Goal: Communication & Community: Answer question/provide support

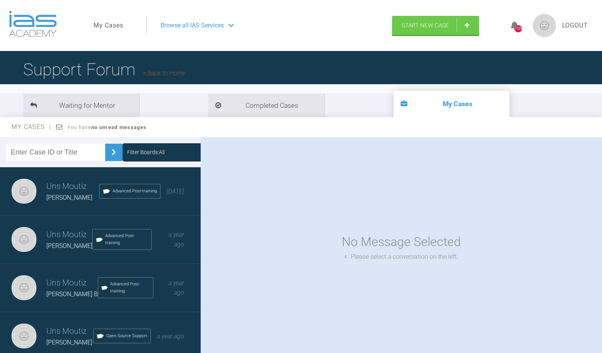
click at [112, 24] on link "My Cases" at bounding box center [109, 25] width 30 height 10
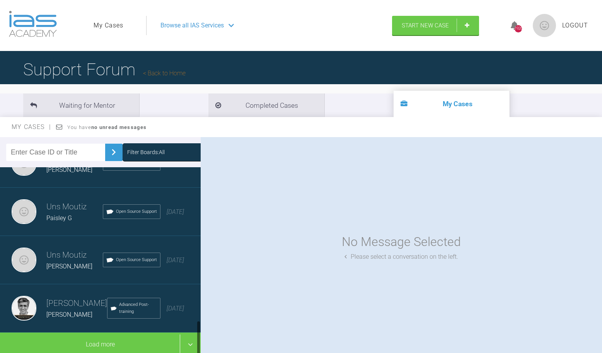
scroll to position [800, 0]
click at [110, 311] on icon at bounding box center [114, 309] width 8 height 8
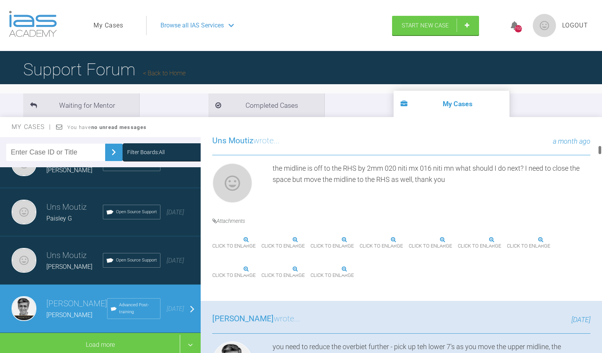
scroll to position [215, 0]
click at [261, 240] on img at bounding box center [261, 240] width 0 height 0
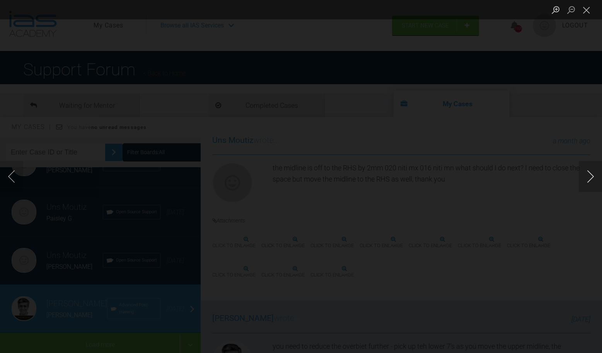
click at [588, 172] on button "Next image" at bounding box center [589, 176] width 23 height 31
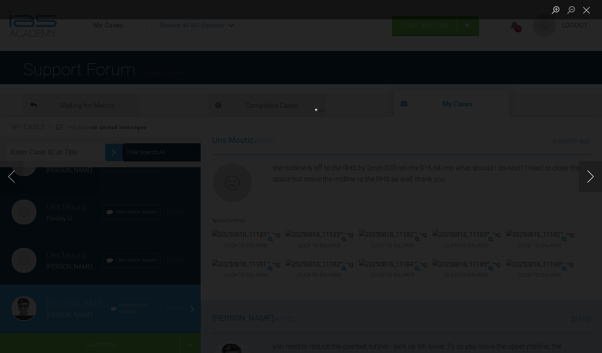
click at [588, 172] on button "Next image" at bounding box center [589, 176] width 23 height 31
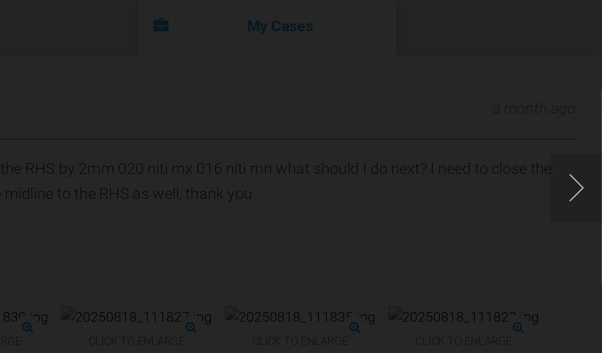
scroll to position [0, 0]
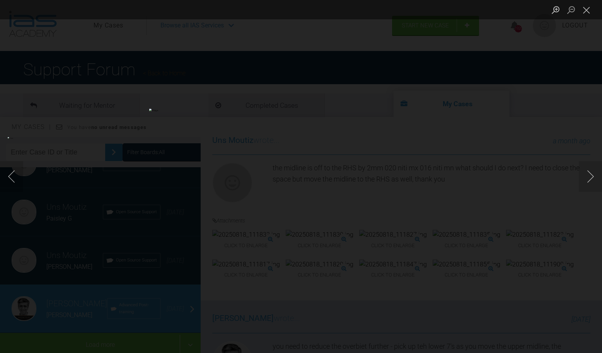
click at [142, 157] on img "Lightbox" at bounding box center [75, 176] width 134 height 79
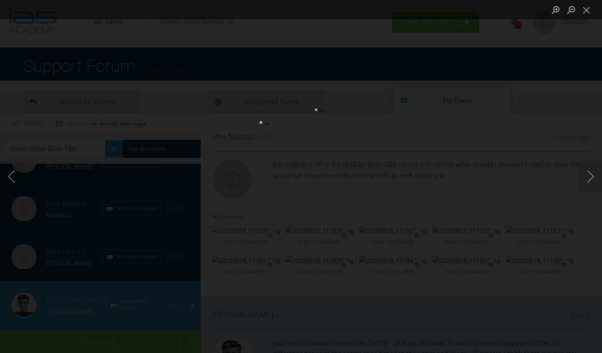
scroll to position [3, 0]
click at [598, 183] on button "Next image" at bounding box center [589, 176] width 23 height 31
click at [590, 11] on button "Close lightbox" at bounding box center [585, 10] width 15 height 14
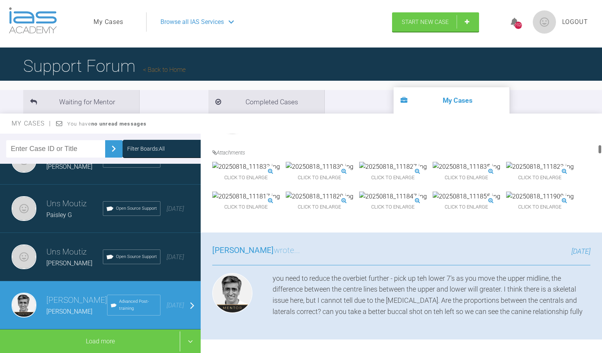
scroll to position [286, 0]
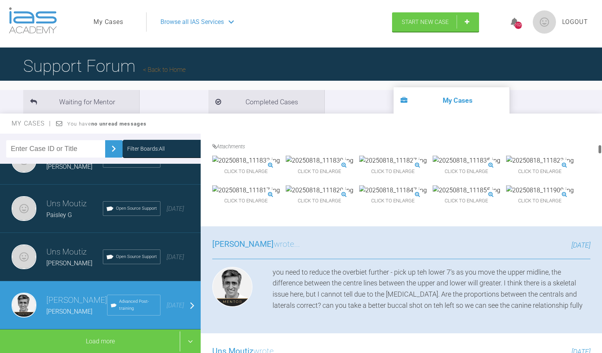
click at [506, 196] on img at bounding box center [540, 190] width 68 height 10
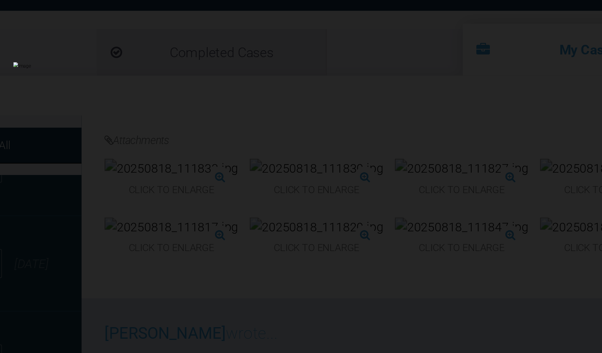
scroll to position [23, 0]
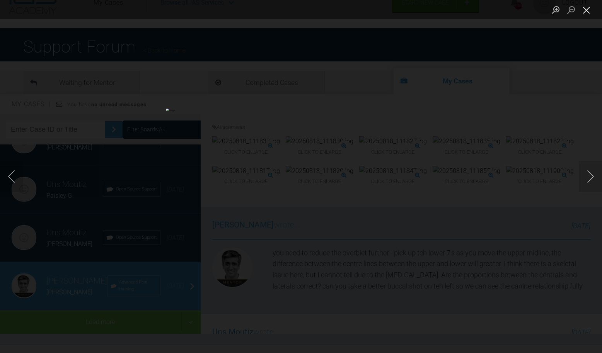
click at [581, 11] on button "Close lightbox" at bounding box center [585, 10] width 15 height 14
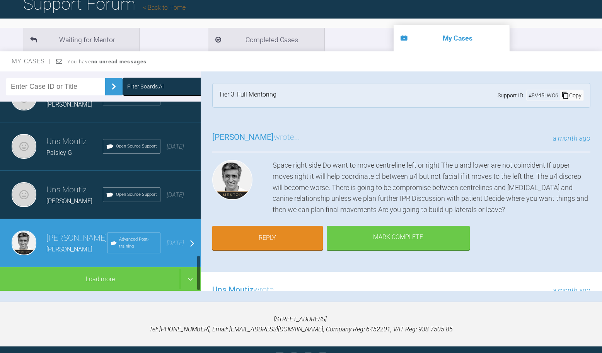
scroll to position [67, 0]
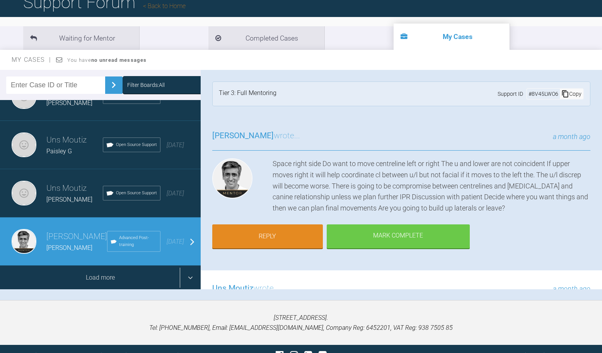
click at [190, 278] on div "Load more" at bounding box center [100, 278] width 201 height 24
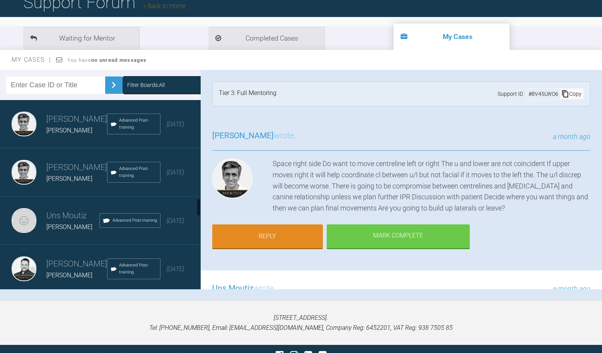
scroll to position [1014, 0]
click at [66, 167] on h3 "[PERSON_NAME]" at bounding box center [76, 168] width 61 height 13
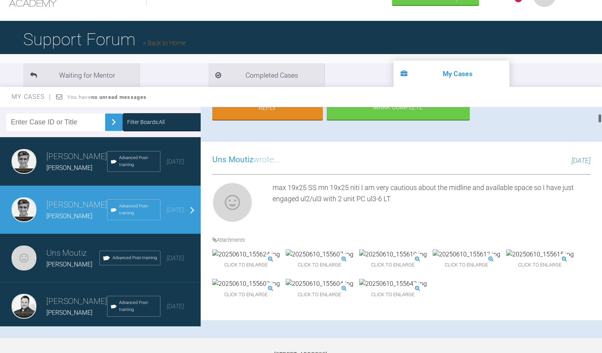
scroll to position [155, 0]
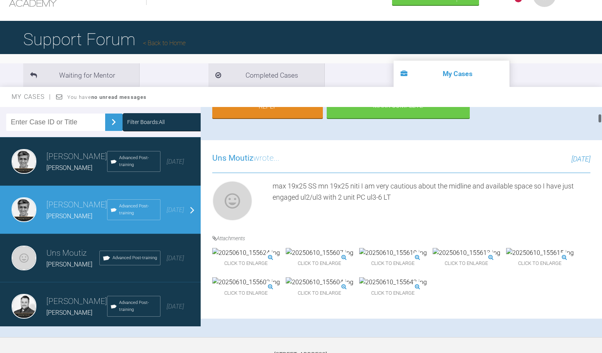
click at [339, 258] on img at bounding box center [320, 253] width 68 height 10
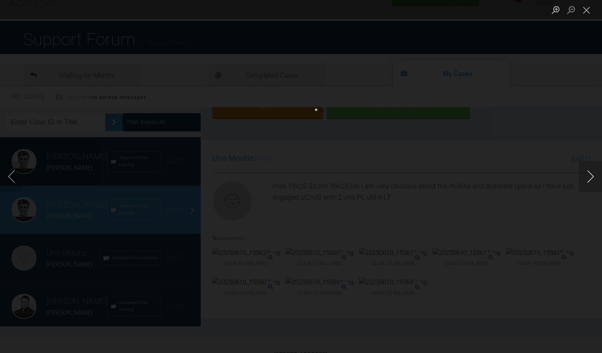
click at [586, 184] on button "Next image" at bounding box center [589, 176] width 23 height 31
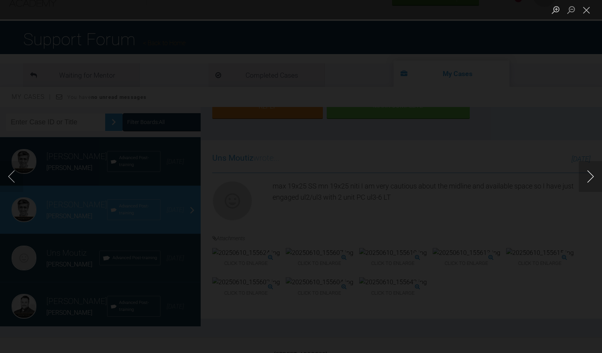
click at [586, 184] on button "Next image" at bounding box center [589, 176] width 23 height 31
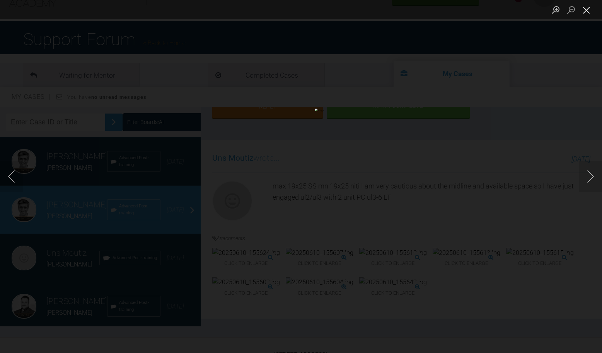
click at [585, 13] on button "Close lightbox" at bounding box center [585, 10] width 15 height 14
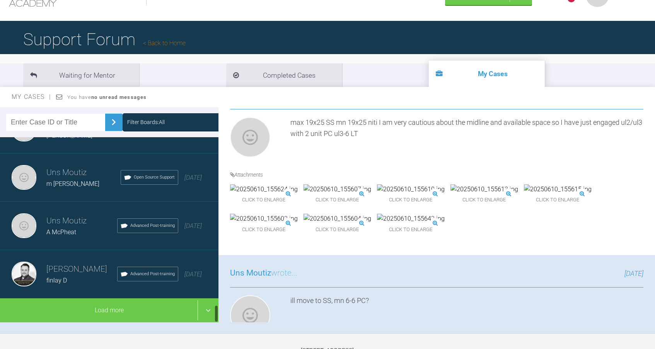
scroll to position [1771, 0]
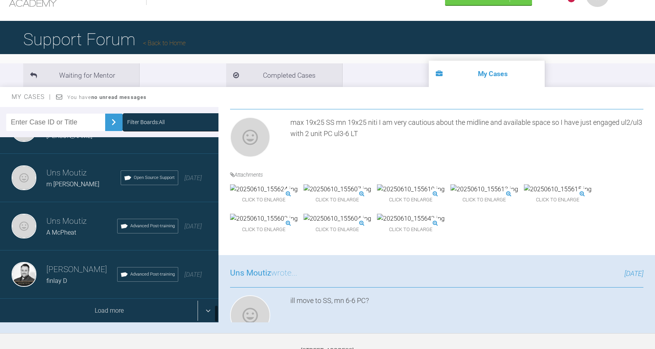
click at [204, 313] on div "Load more" at bounding box center [109, 311] width 218 height 24
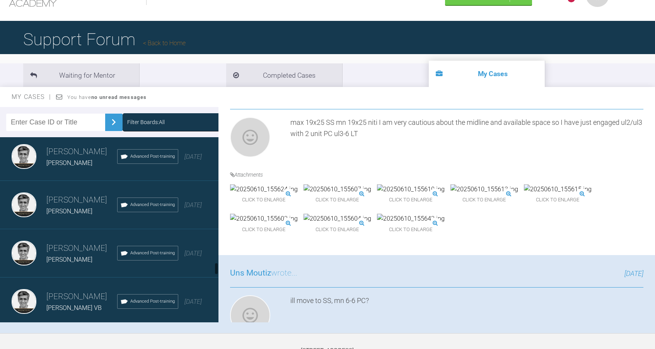
scroll to position [1939, 0]
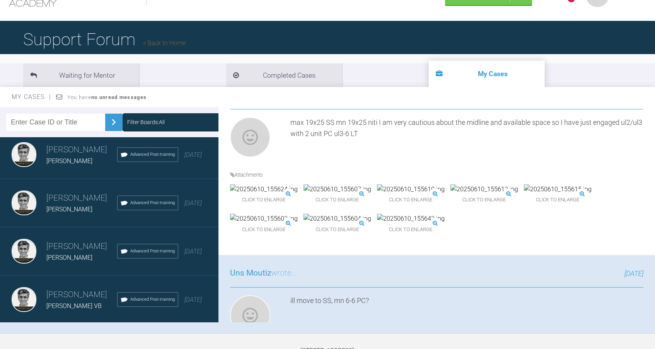
click at [66, 245] on h3 "[PERSON_NAME]" at bounding box center [81, 246] width 71 height 13
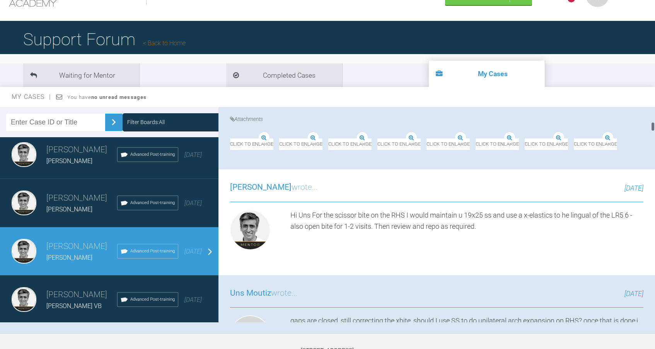
scroll to position [844, 0]
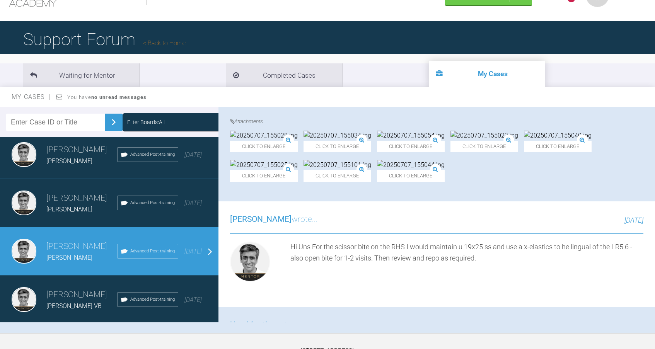
click at [371, 182] on div "Click to enlarge" at bounding box center [337, 171] width 68 height 22
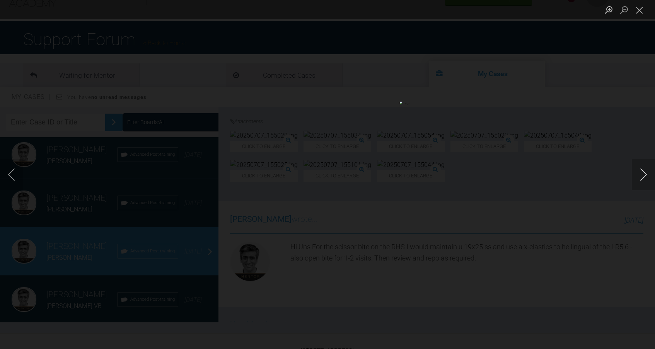
click at [601, 173] on button "Next image" at bounding box center [642, 174] width 23 height 31
click at [601, 9] on button "Close lightbox" at bounding box center [638, 10] width 15 height 14
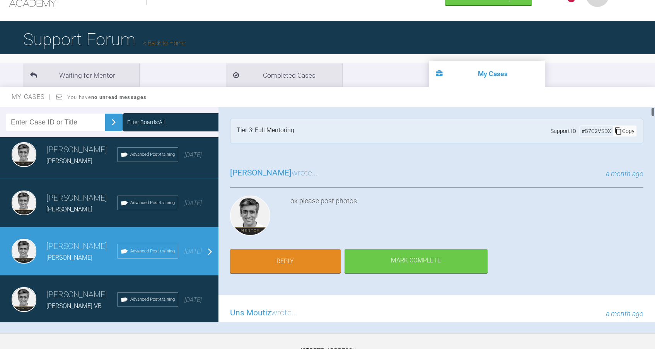
scroll to position [0, 0]
click at [304, 255] on link "Reply" at bounding box center [285, 262] width 111 height 24
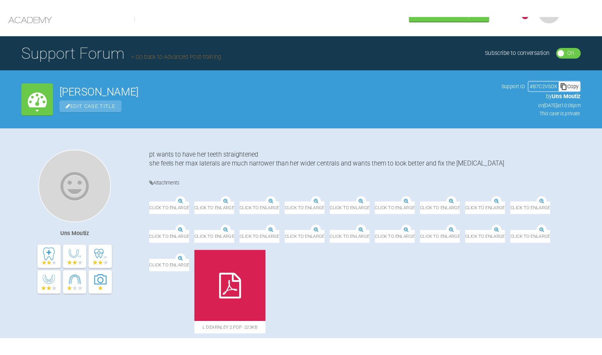
scroll to position [19074, 0]
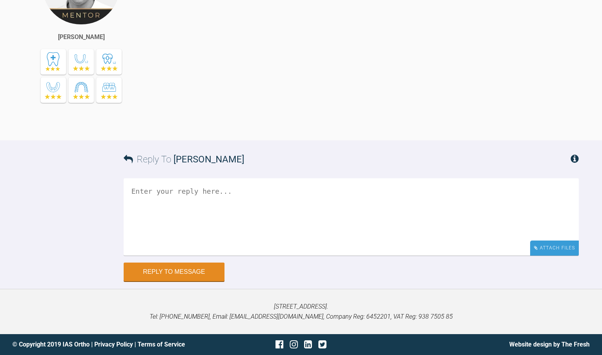
click at [560, 255] on div "Attach Files" at bounding box center [554, 247] width 49 height 15
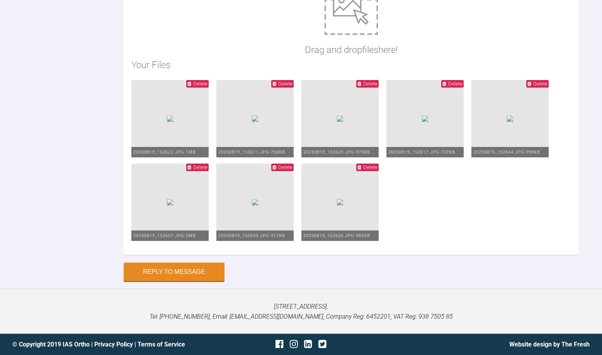
scroll to position [18690, 0]
type textarea "19x25 ss mx 0.018 ss mn arch, inter arch elastics on lr5/6 to correct the xbite…"
click at [137, 280] on button "Reply to Message" at bounding box center [174, 272] width 101 height 19
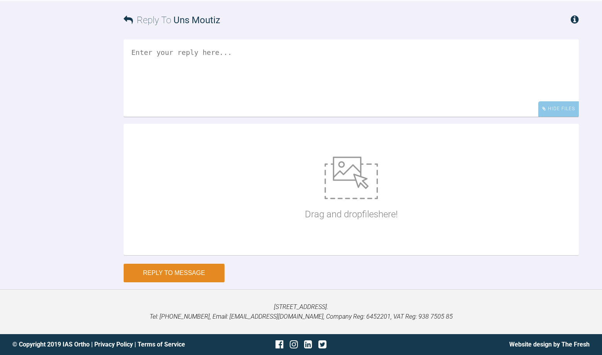
scroll to position [19345, 0]
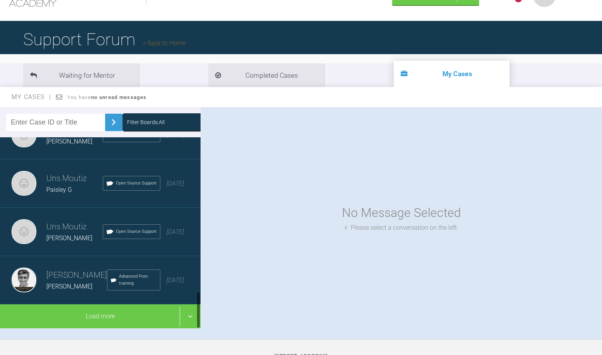
scroll to position [799, 0]
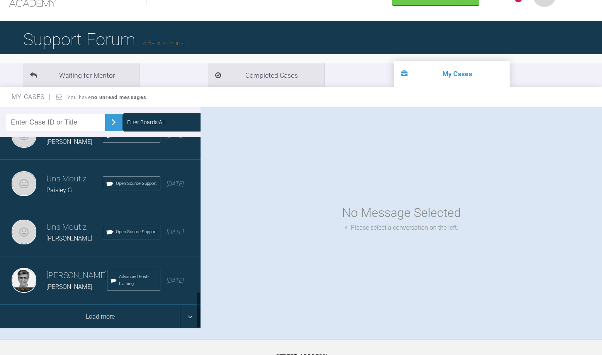
click at [192, 313] on div "Load more" at bounding box center [100, 317] width 201 height 24
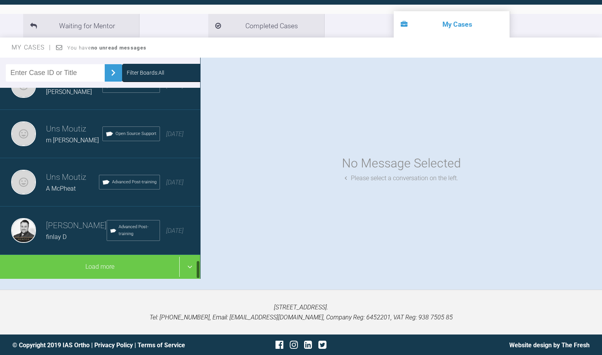
scroll to position [1765, 0]
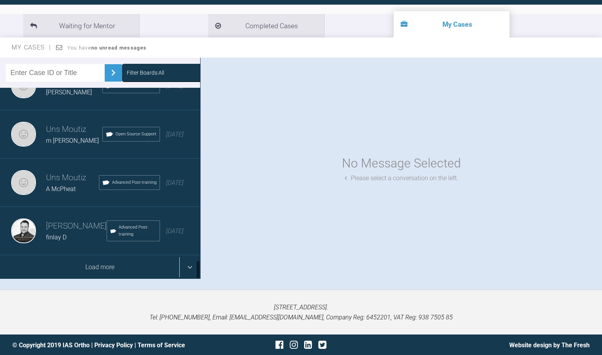
click at [189, 263] on div "Load more" at bounding box center [100, 267] width 201 height 24
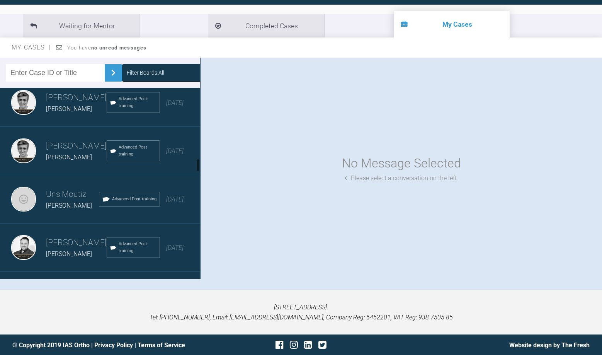
scroll to position [1024, 0]
click at [66, 241] on h3 "[PERSON_NAME]" at bounding box center [76, 241] width 61 height 13
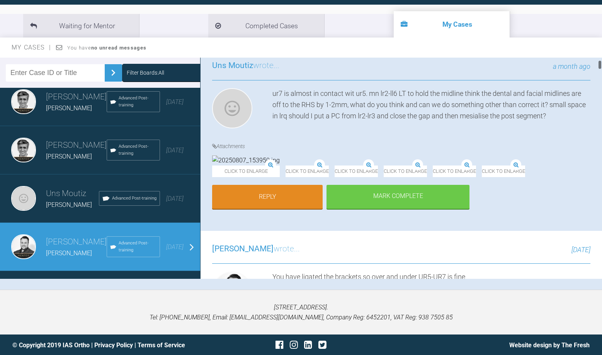
scroll to position [59, 0]
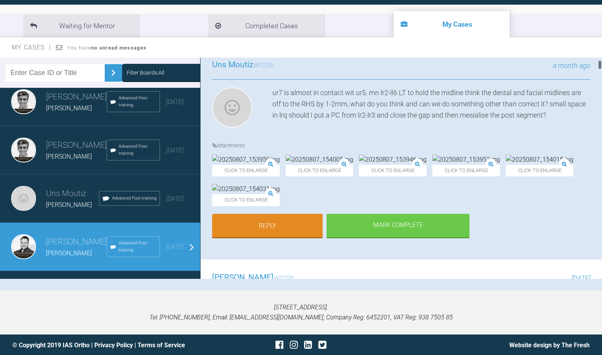
click at [250, 165] on img at bounding box center [246, 160] width 68 height 10
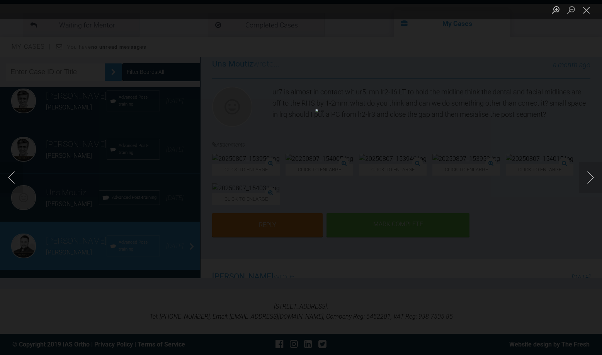
scroll to position [80, 0]
